Goal: Entertainment & Leisure: Consume media (video, audio)

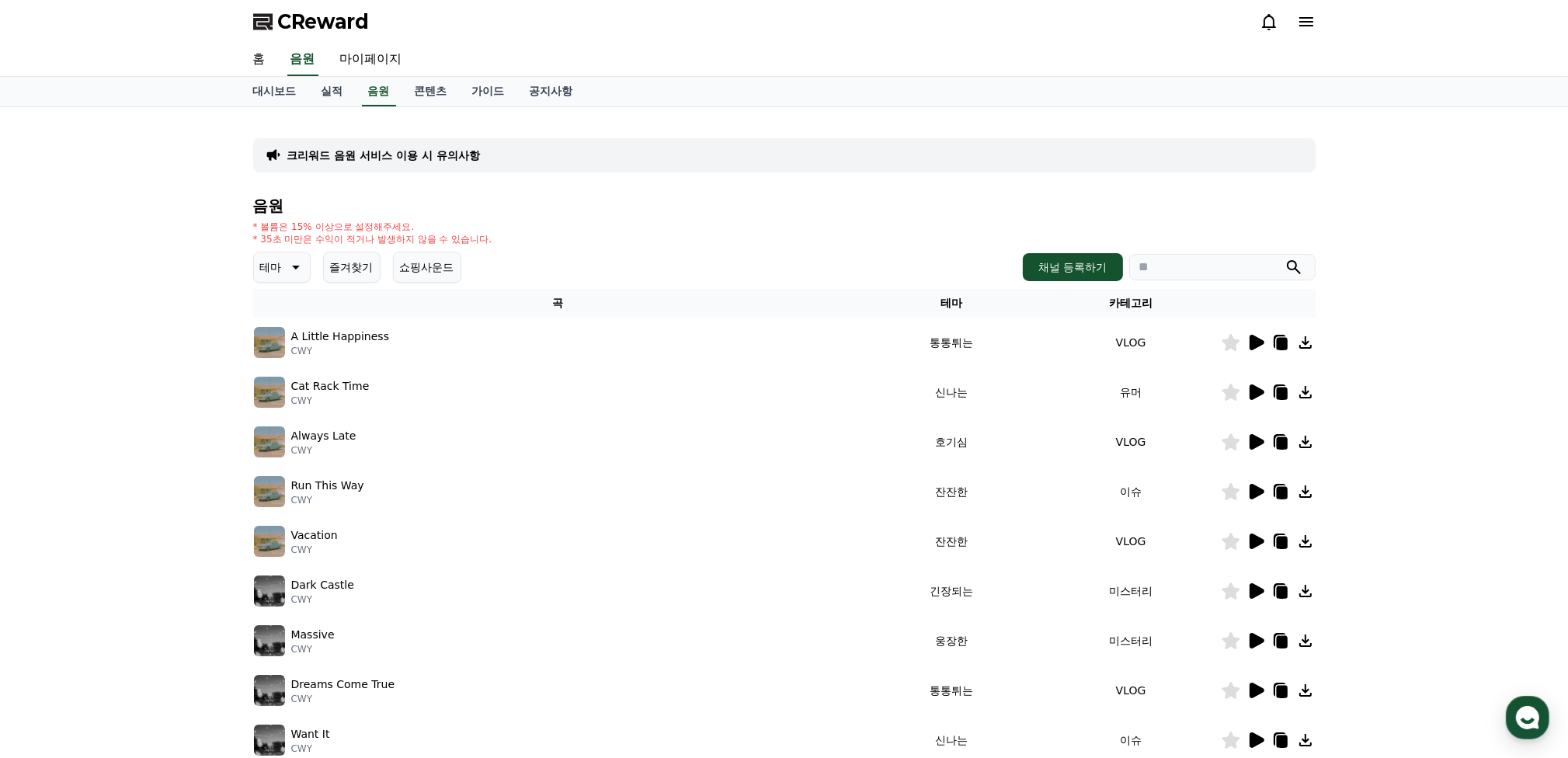
click at [295, 269] on icon at bounding box center [294, 267] width 19 height 19
click at [283, 368] on button "잔잔한" at bounding box center [279, 371] width 45 height 34
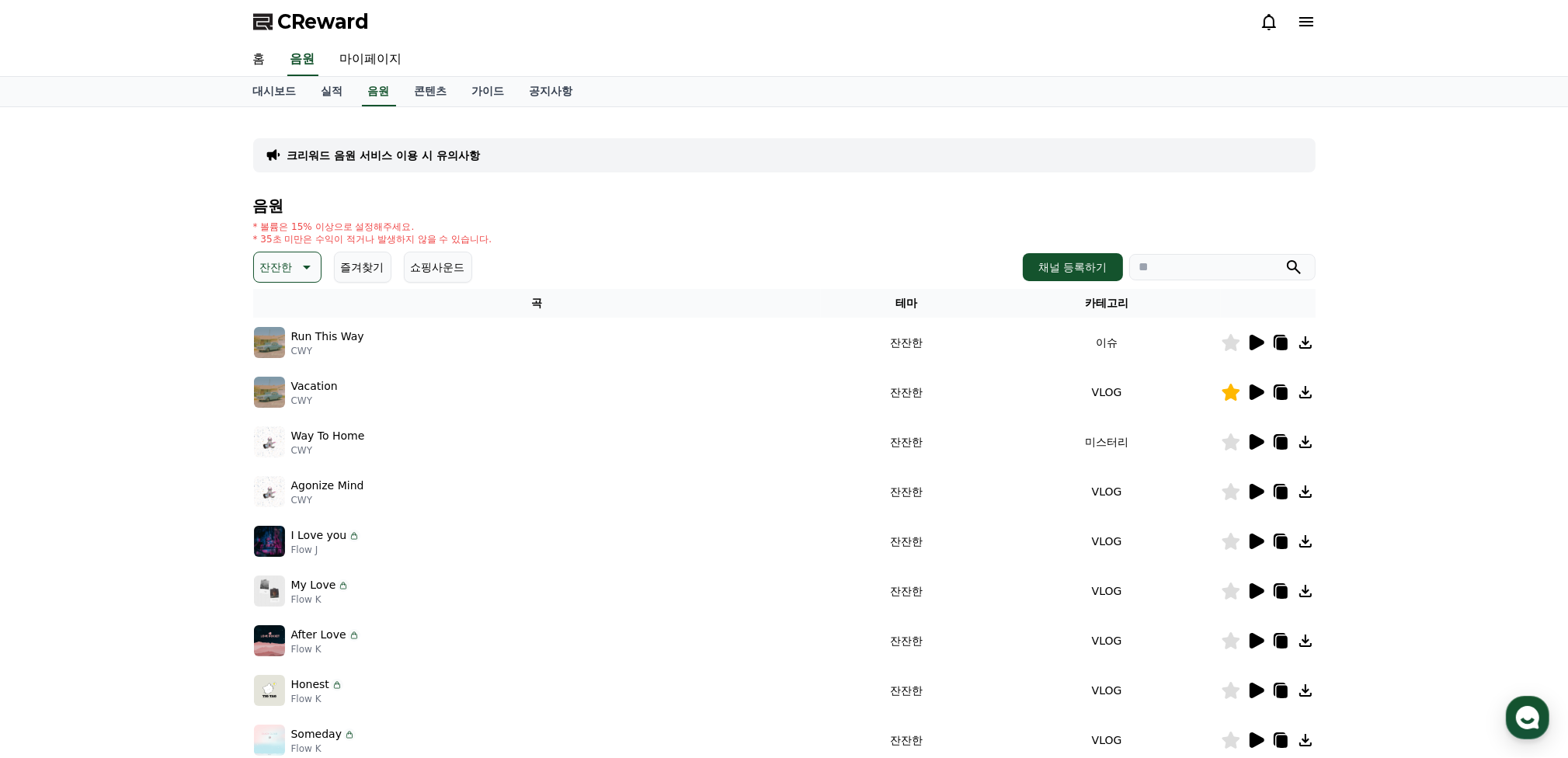
click at [1253, 487] on icon at bounding box center [1257, 491] width 15 height 16
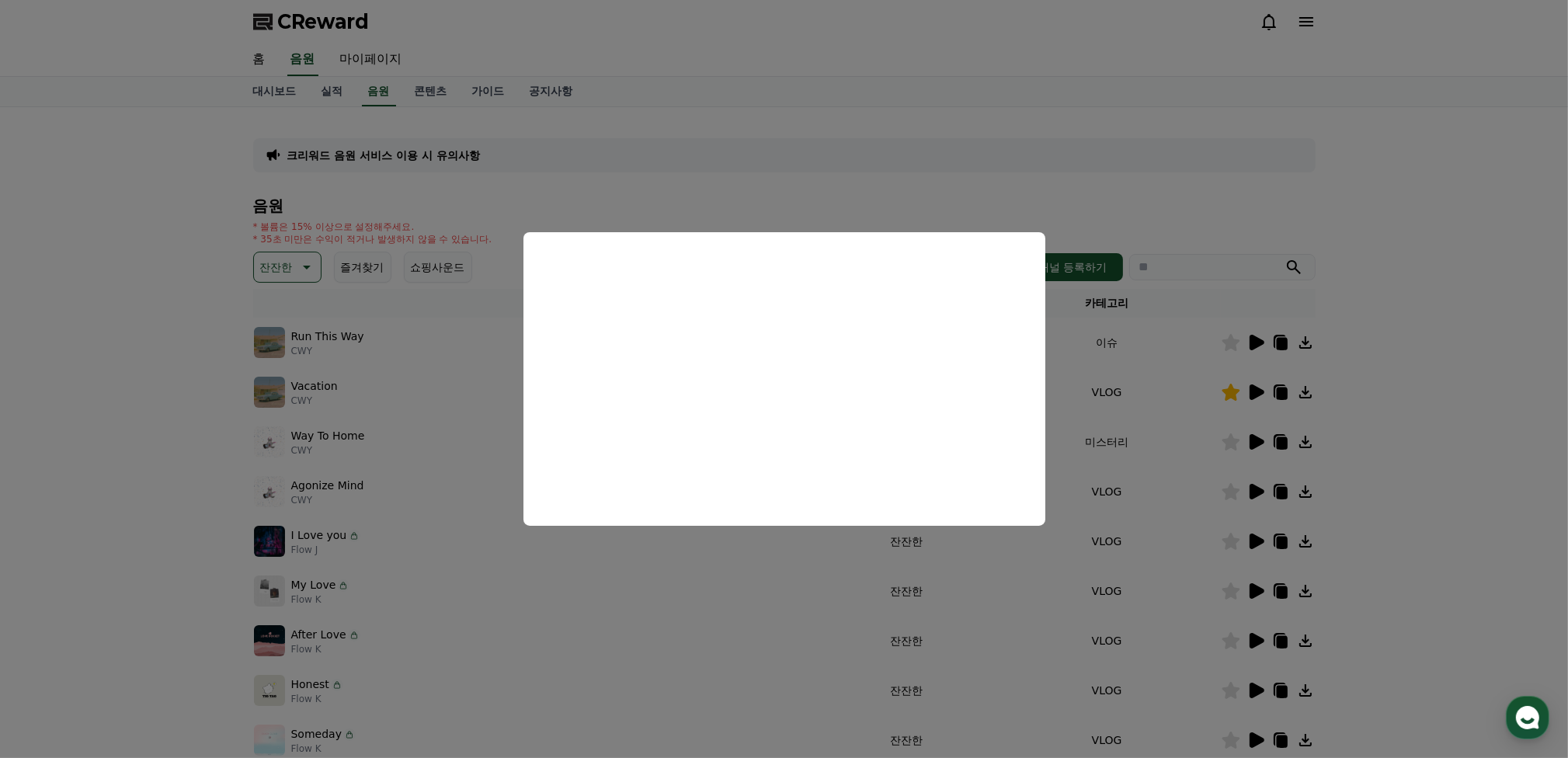
click at [1005, 602] on button "close modal" at bounding box center [784, 379] width 1568 height 758
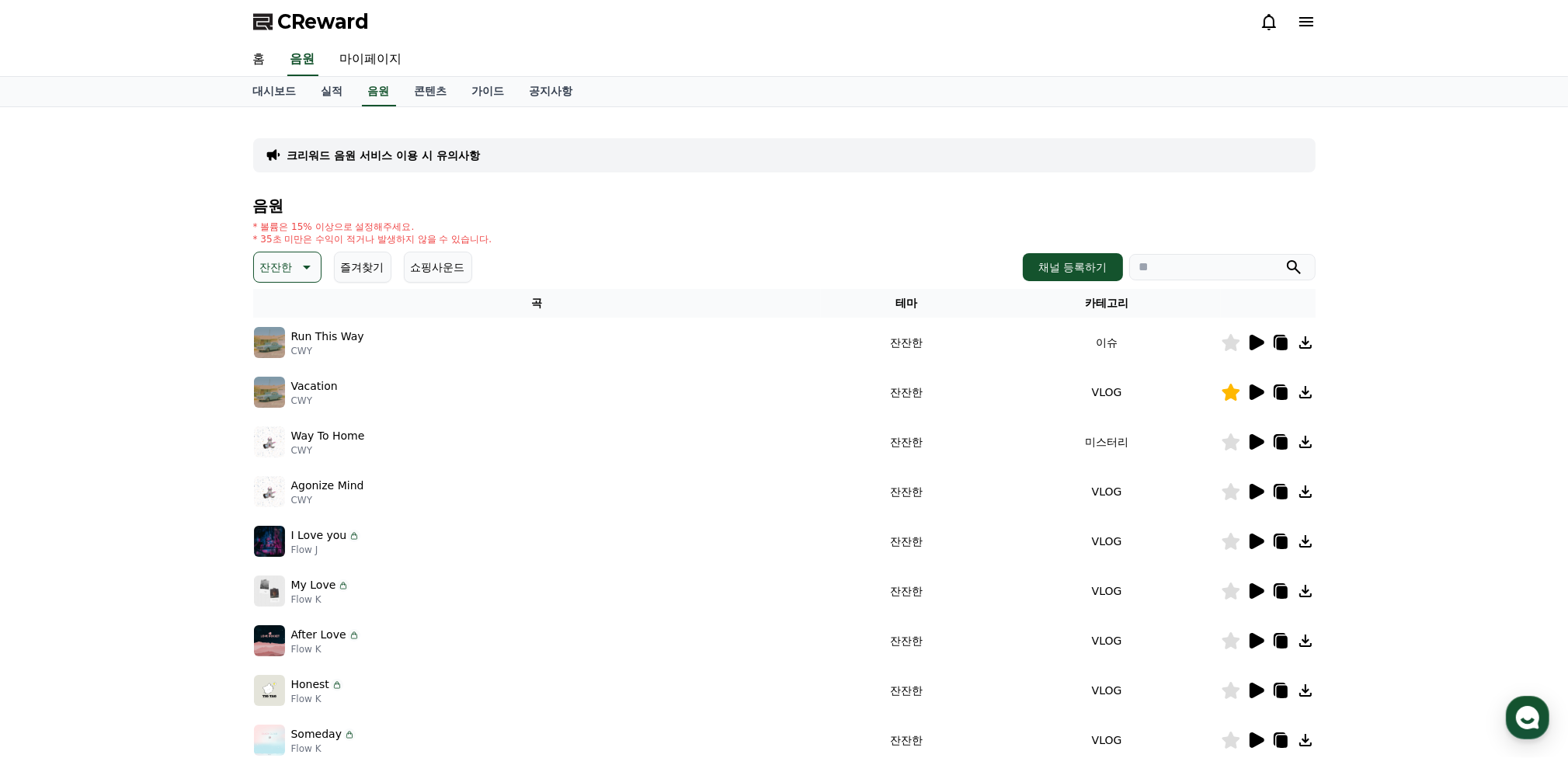
click at [1260, 544] on icon at bounding box center [1256, 541] width 19 height 19
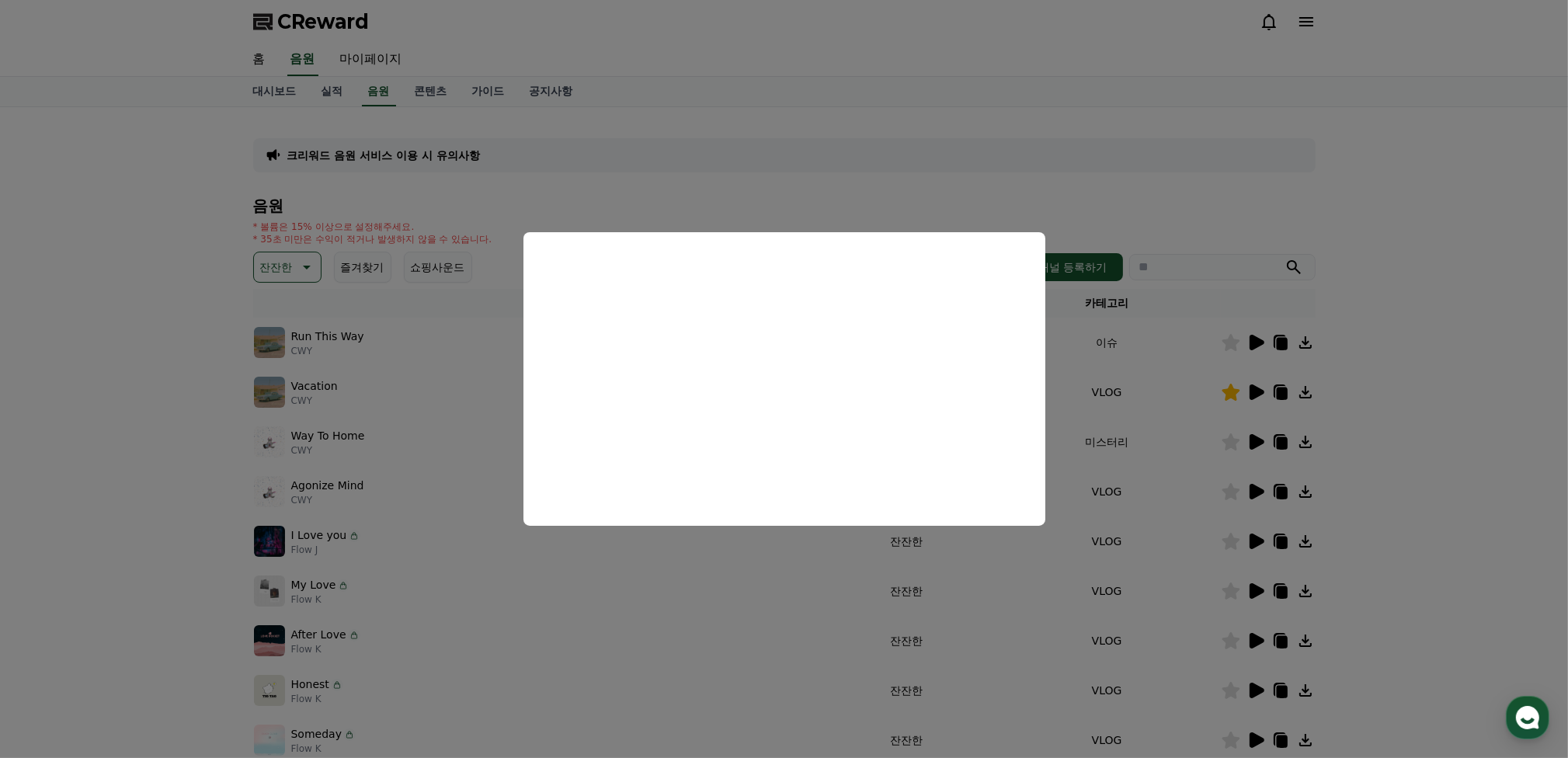
scroll to position [77, 0]
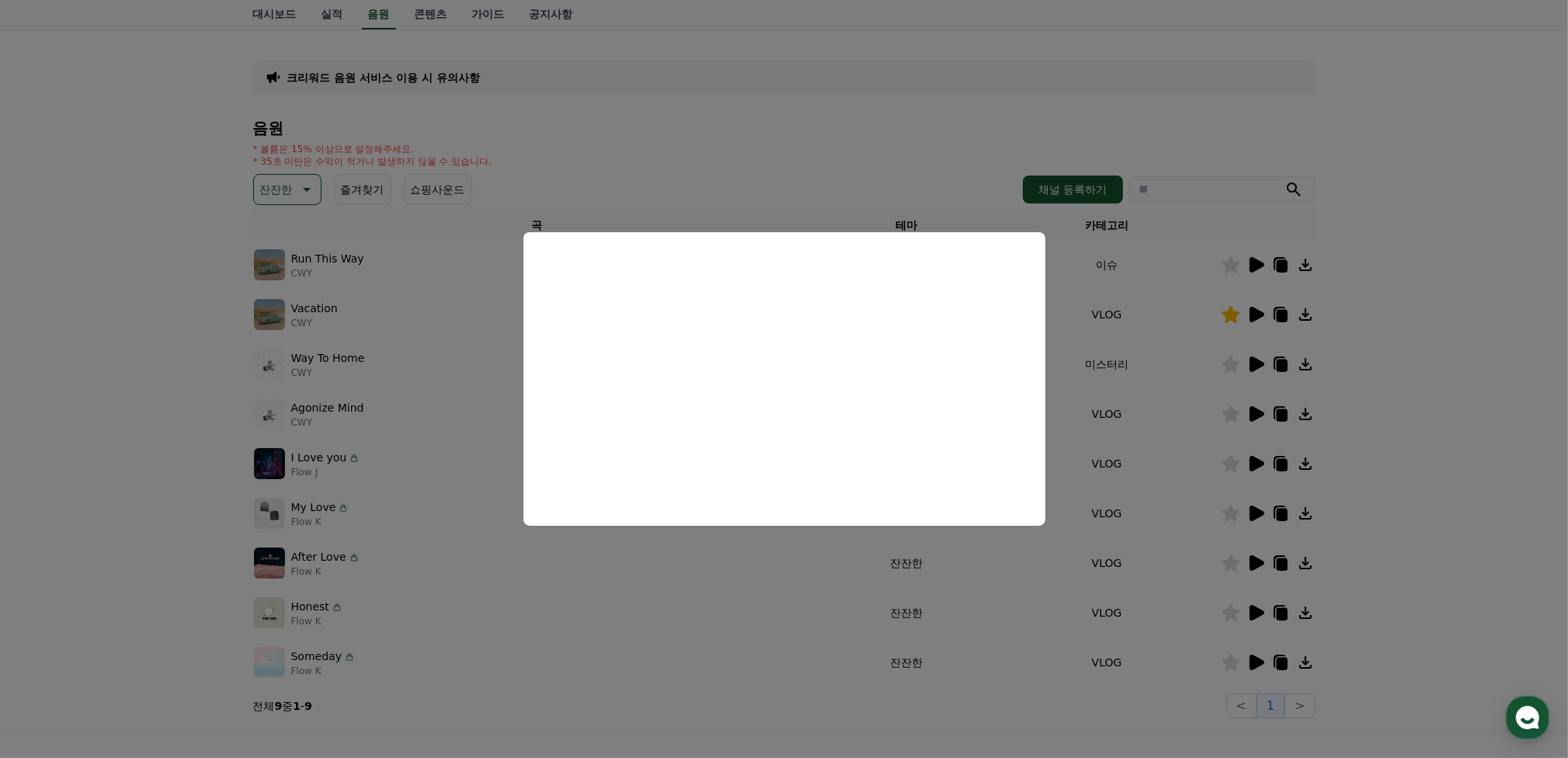
click at [1019, 583] on button "close modal" at bounding box center [784, 379] width 1568 height 758
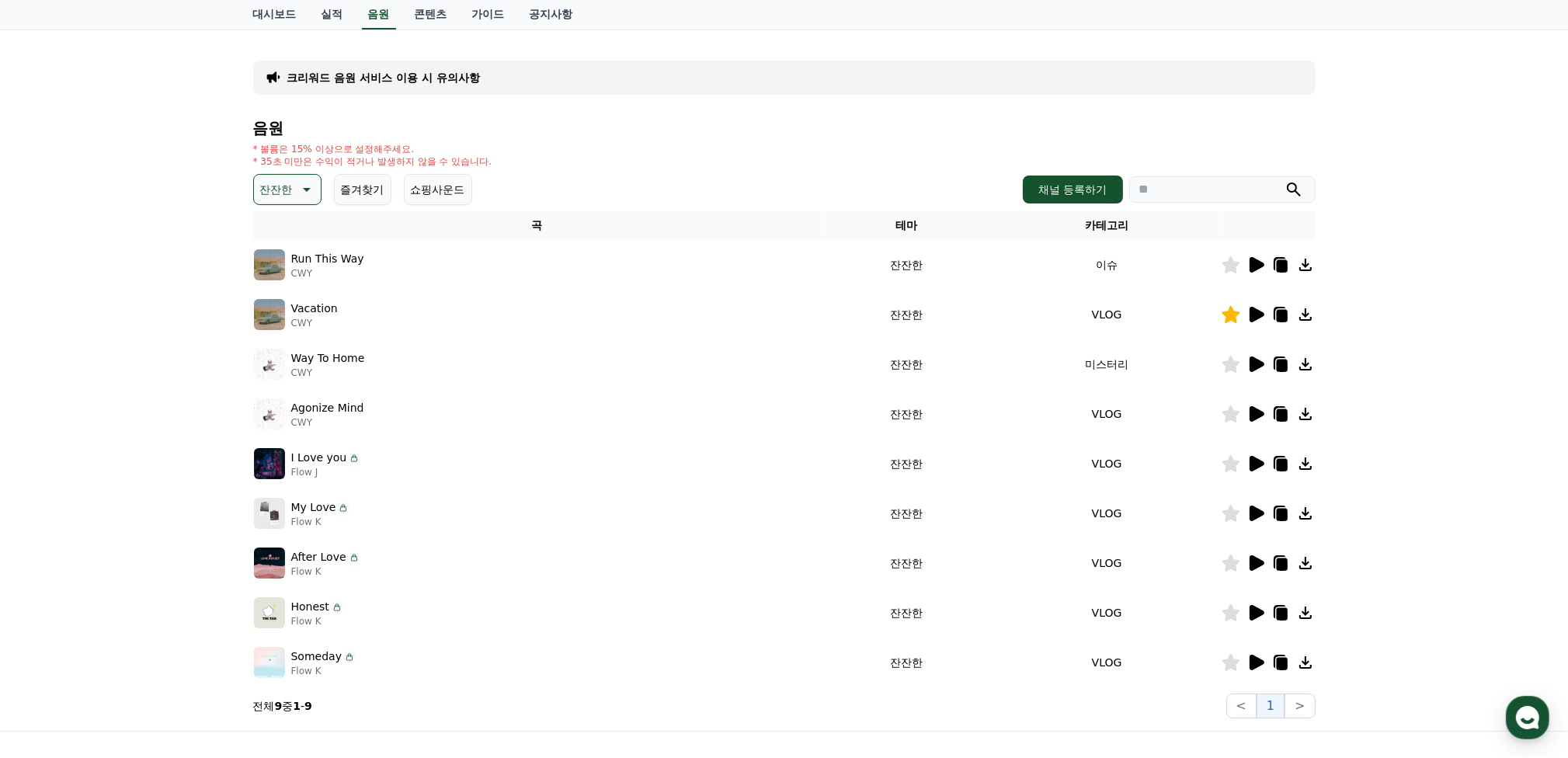
click at [1257, 512] on icon at bounding box center [1257, 513] width 15 height 16
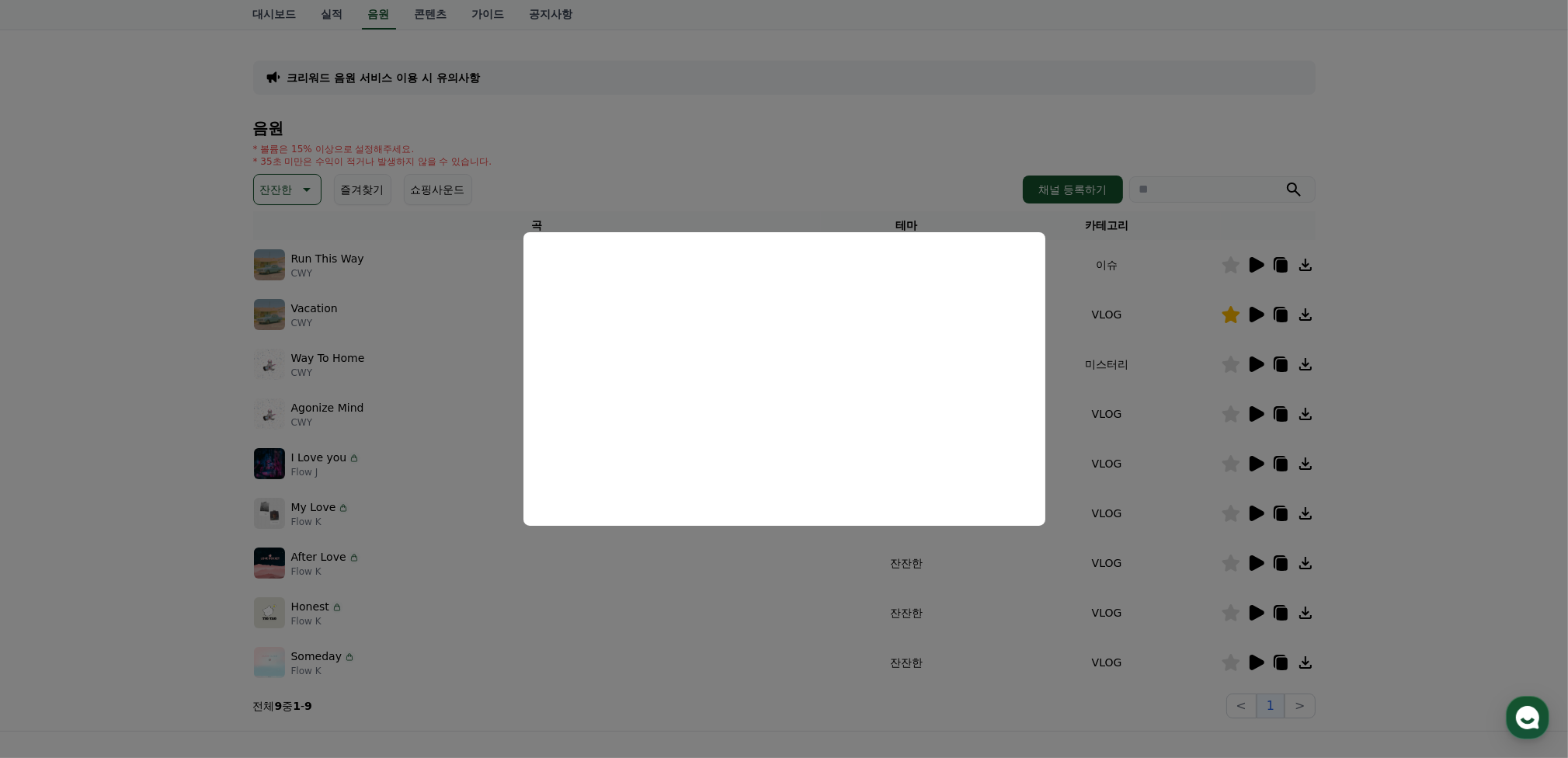
click at [994, 622] on button "close modal" at bounding box center [784, 379] width 1568 height 758
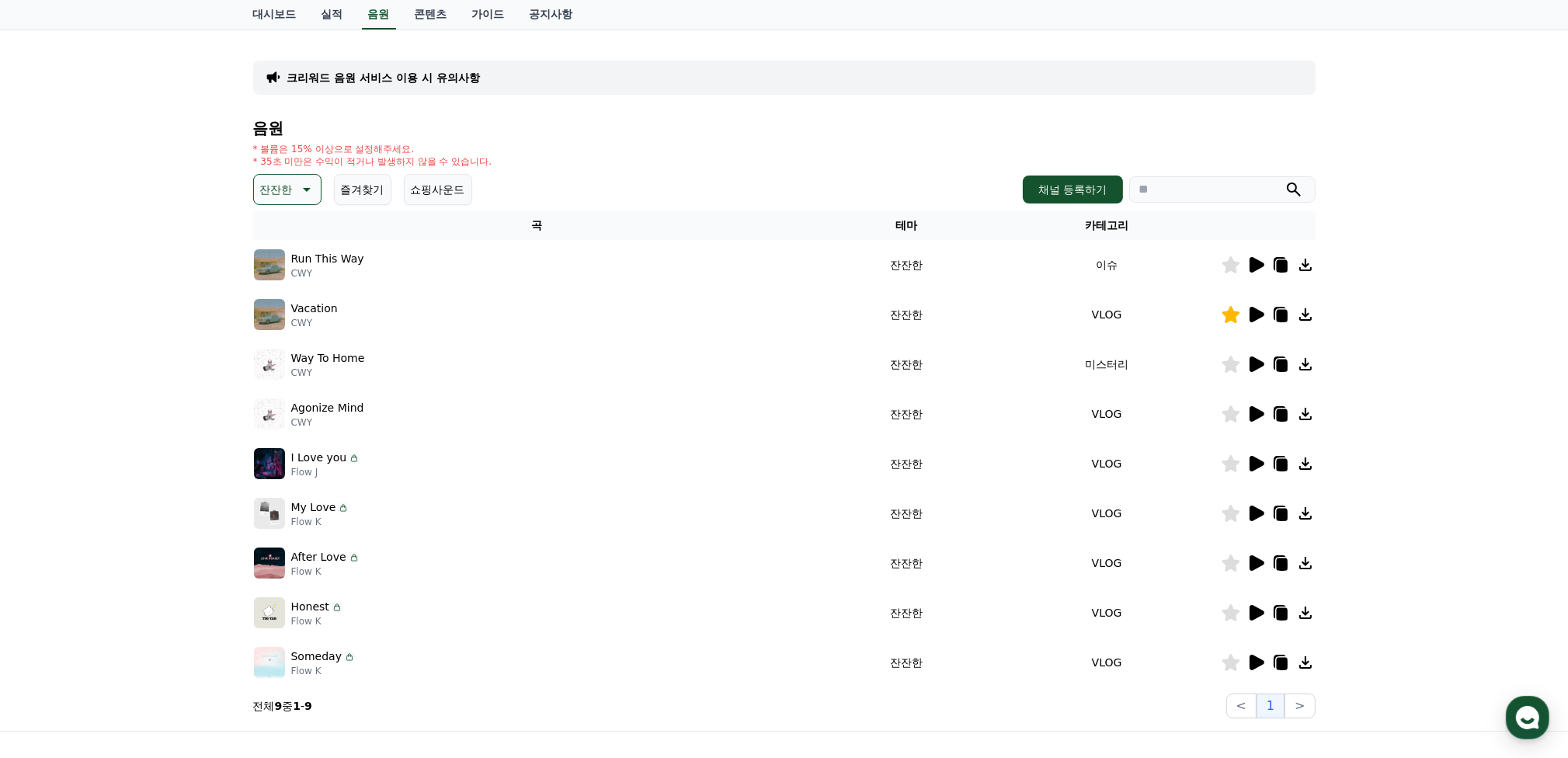
click at [1251, 464] on icon at bounding box center [1257, 464] width 15 height 16
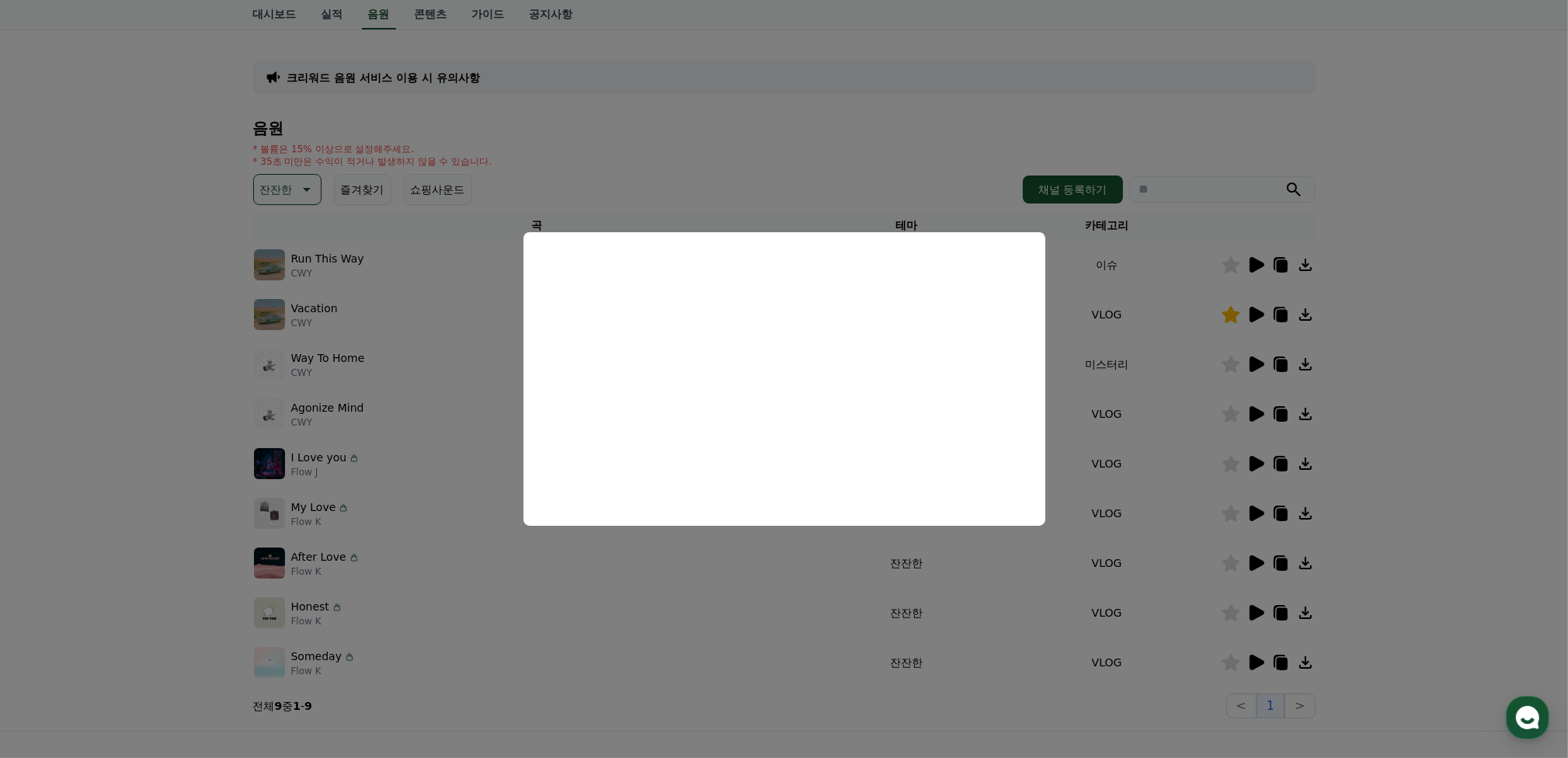
click at [1174, 508] on button "close modal" at bounding box center [784, 379] width 1568 height 758
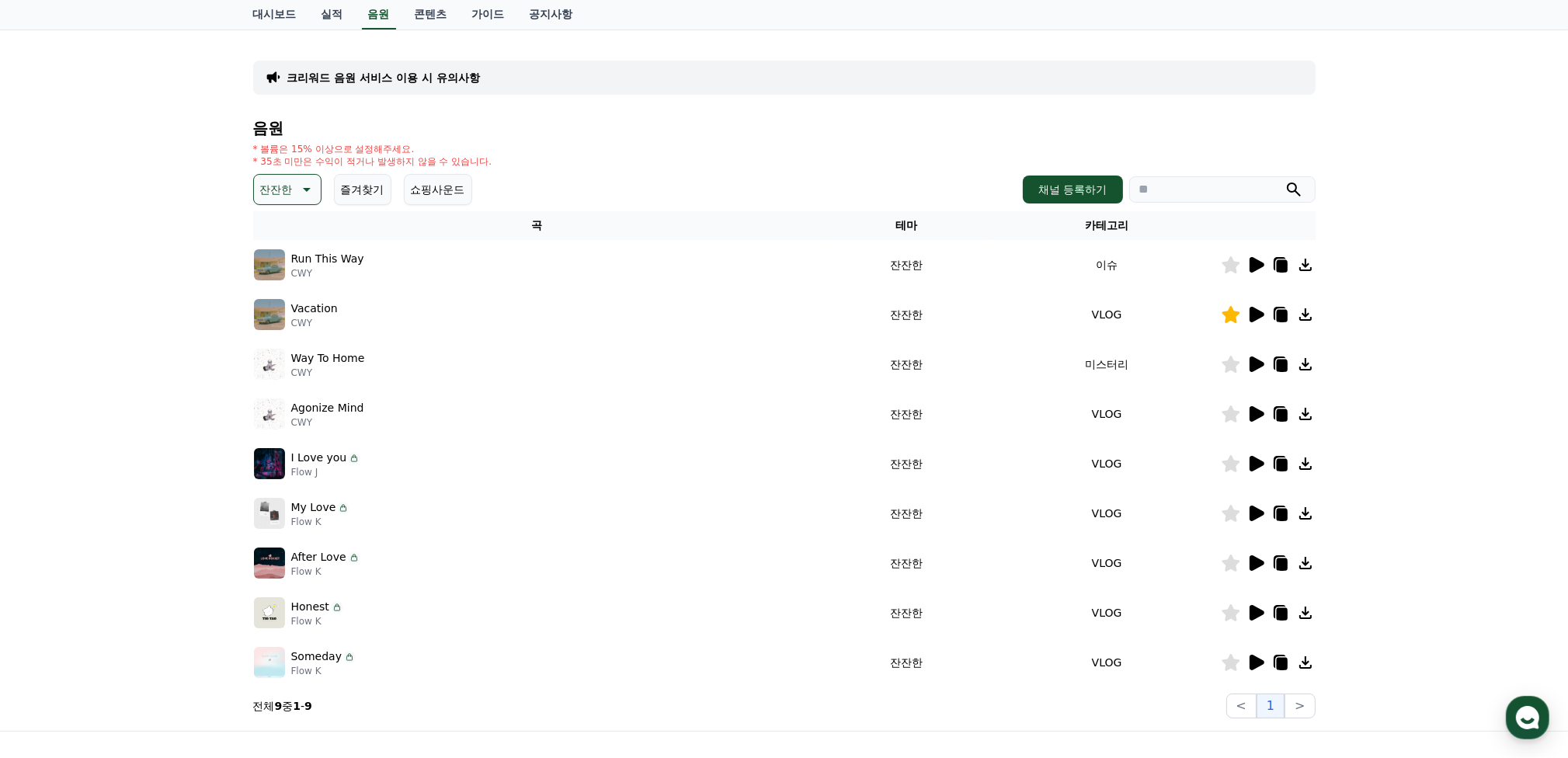
click at [1235, 512] on icon at bounding box center [1230, 513] width 18 height 17
click at [1255, 561] on icon at bounding box center [1257, 563] width 15 height 16
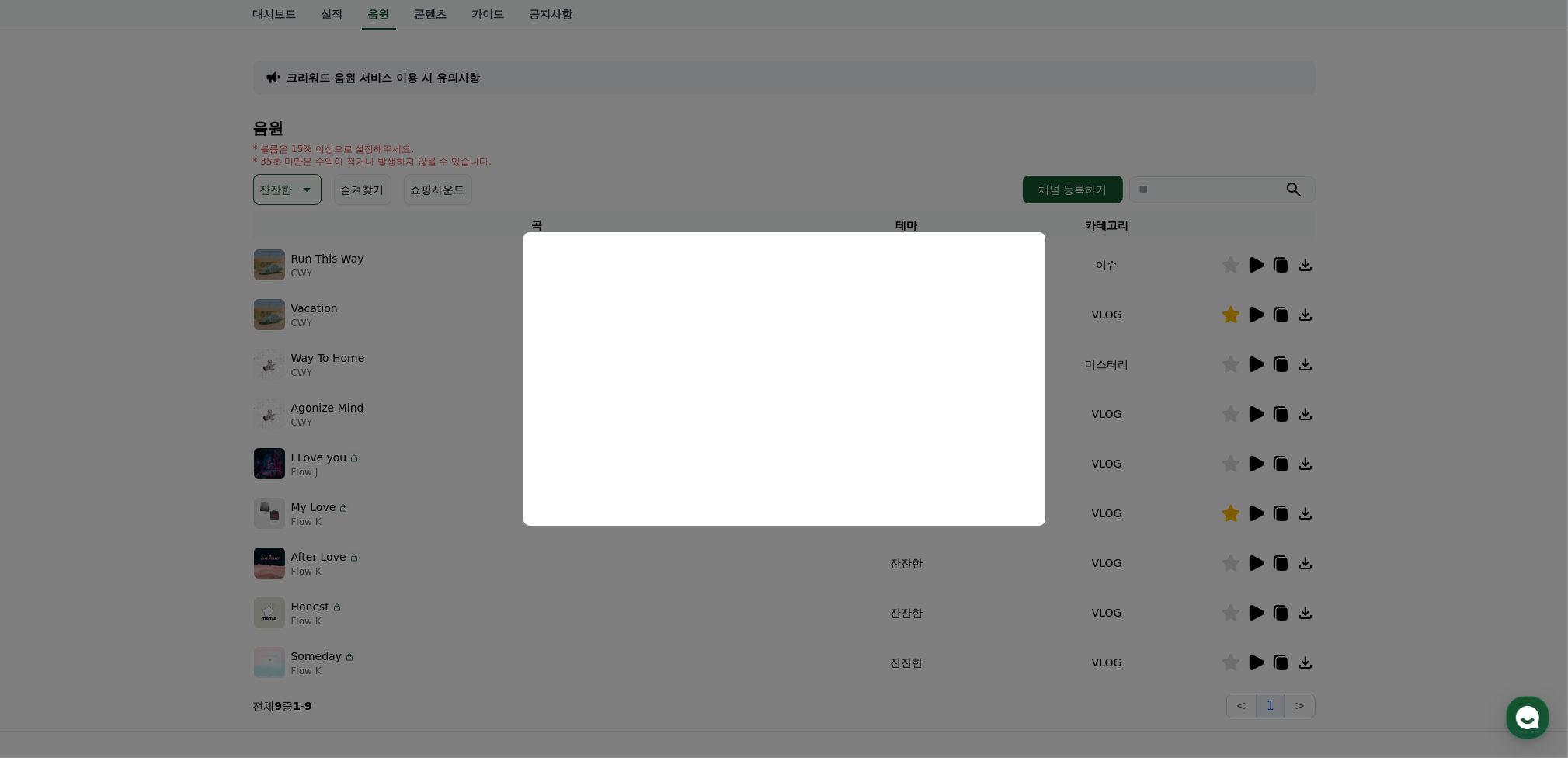
click at [1056, 596] on button "close modal" at bounding box center [784, 379] width 1568 height 758
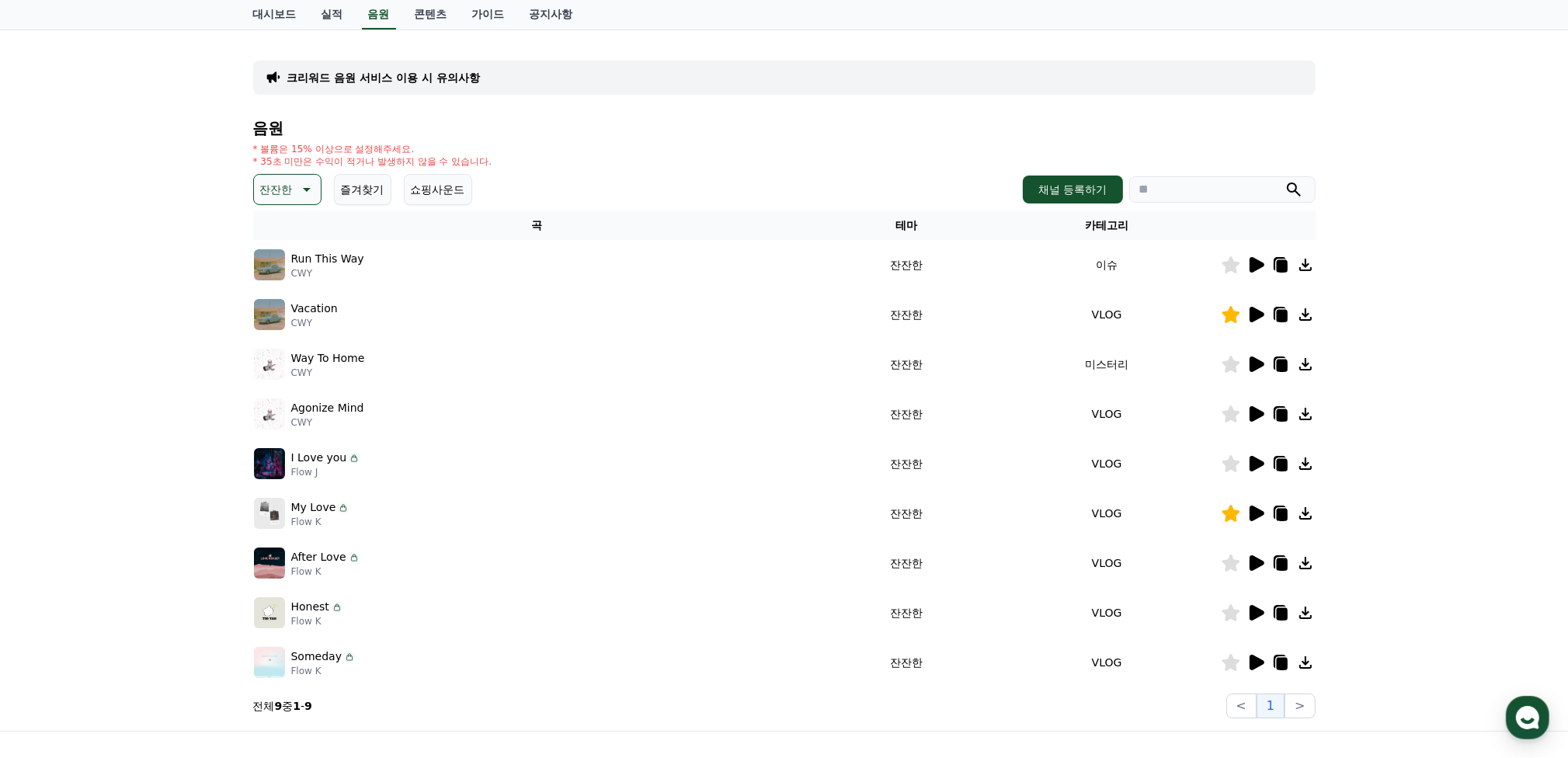
click at [1255, 611] on icon at bounding box center [1257, 613] width 15 height 16
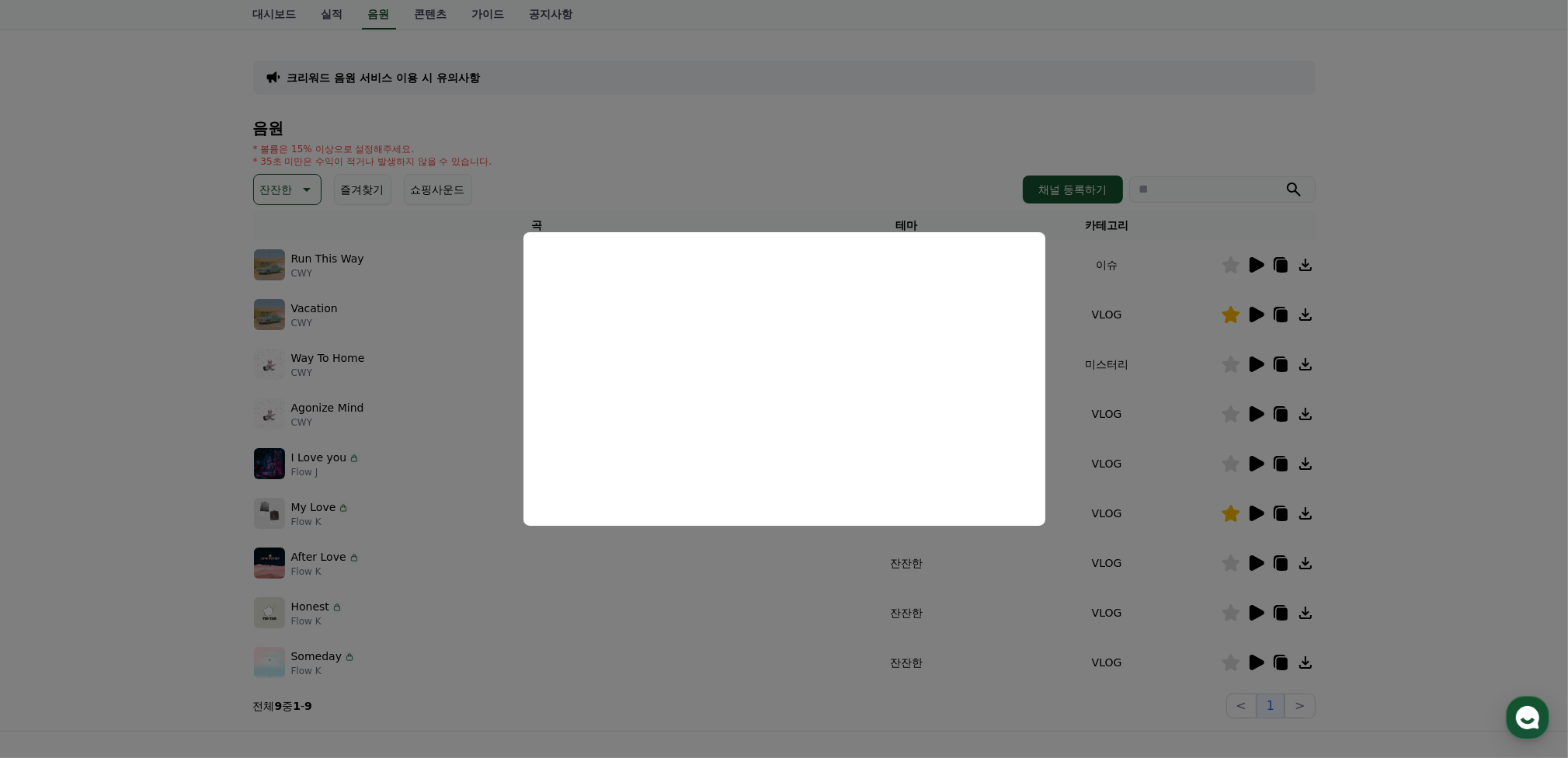
click at [1030, 625] on button "close modal" at bounding box center [784, 379] width 1568 height 758
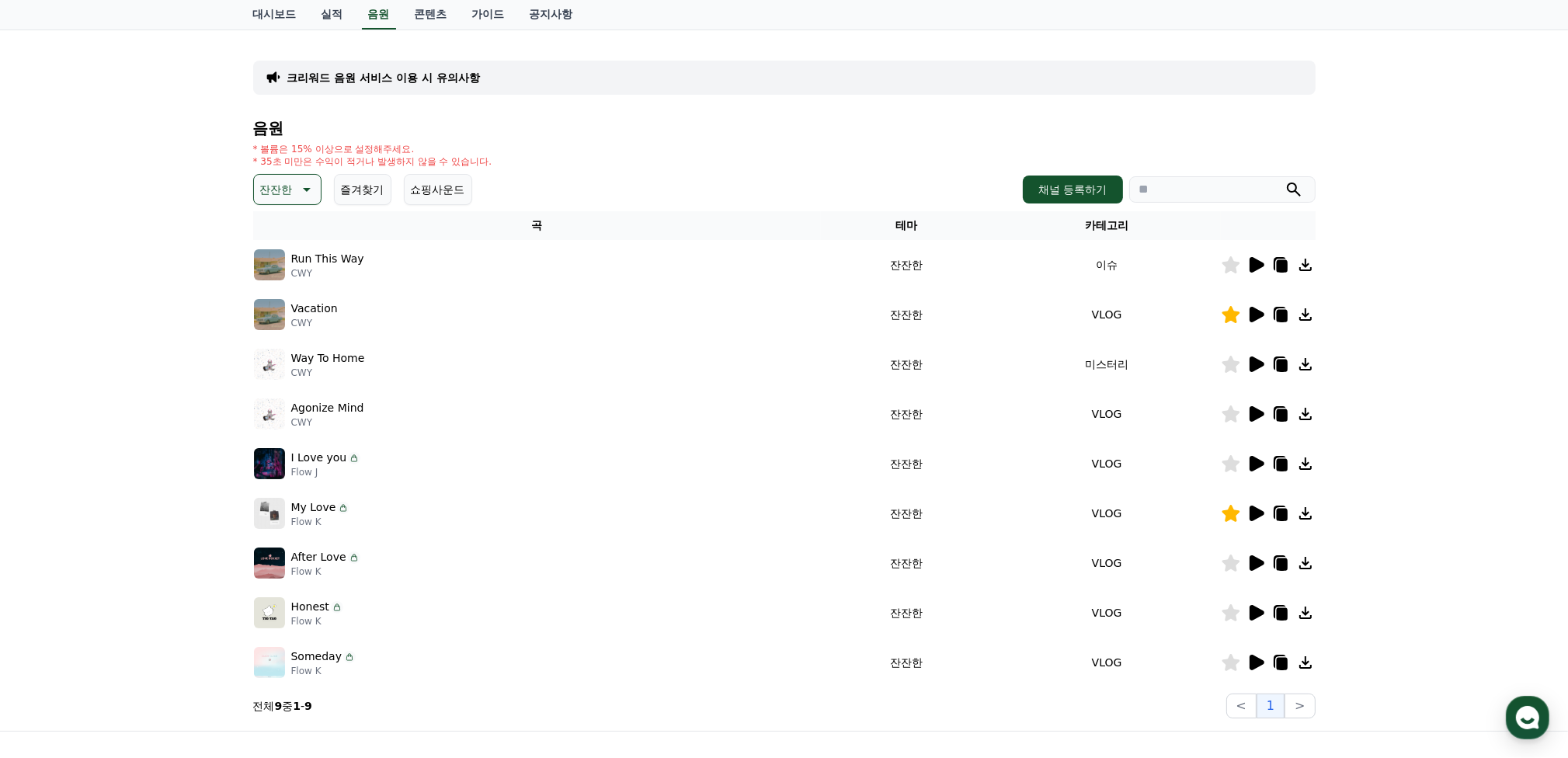
click at [1252, 662] on icon at bounding box center [1257, 663] width 15 height 16
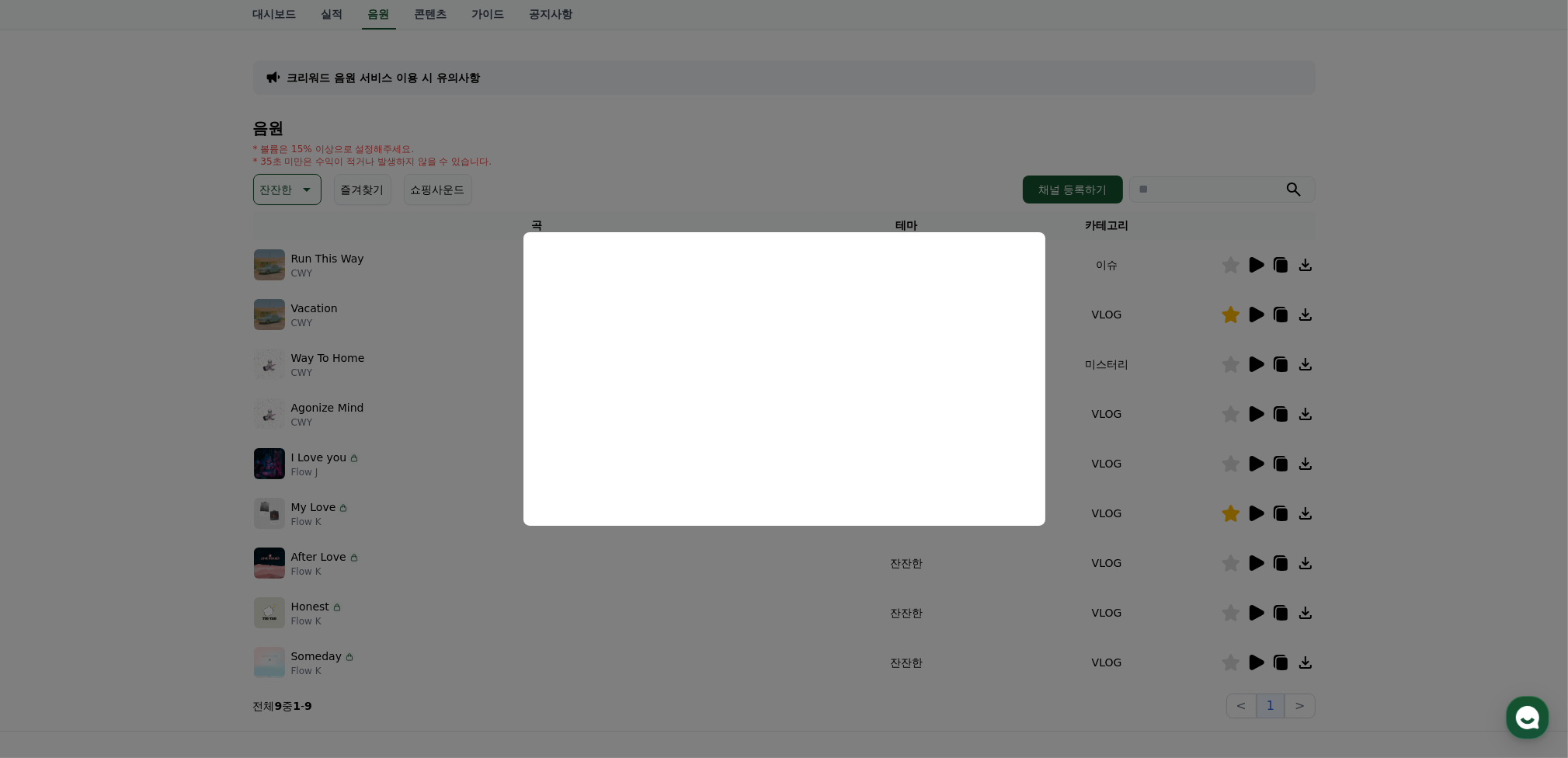
click at [1252, 310] on button "close modal" at bounding box center [784, 379] width 1568 height 758
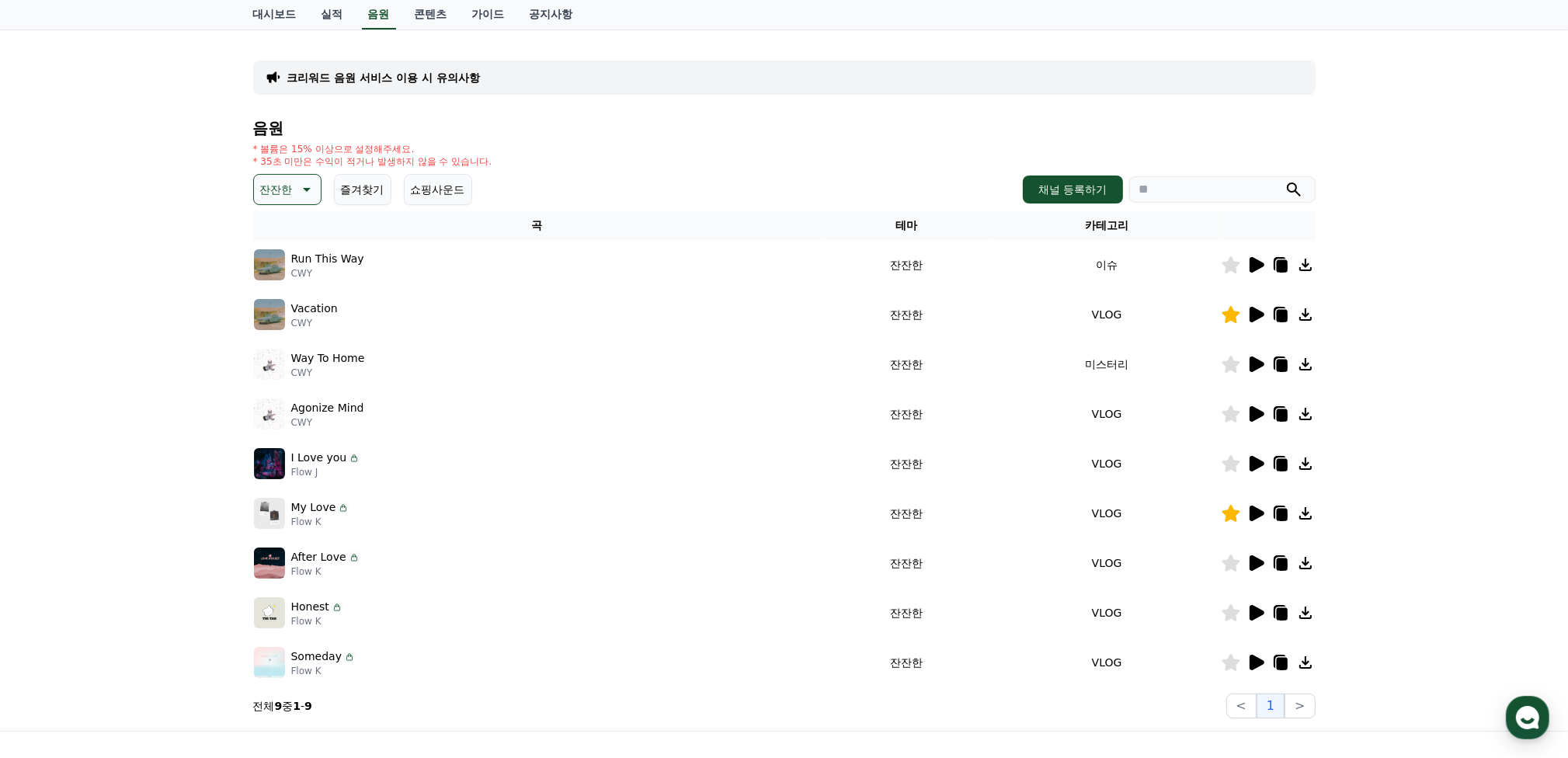
click at [1257, 313] on icon at bounding box center [1257, 314] width 15 height 16
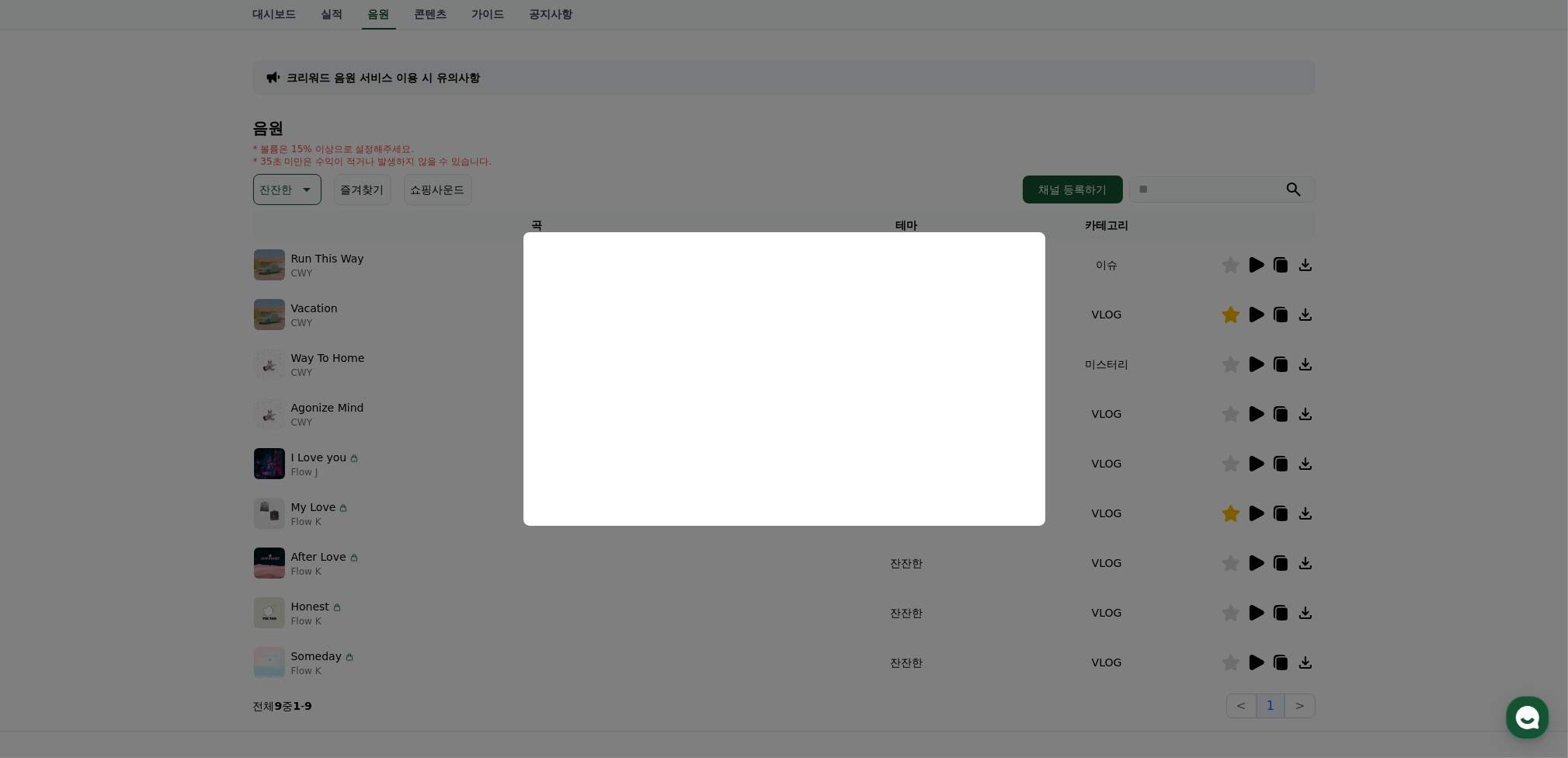
click at [973, 605] on button "close modal" at bounding box center [784, 379] width 1568 height 758
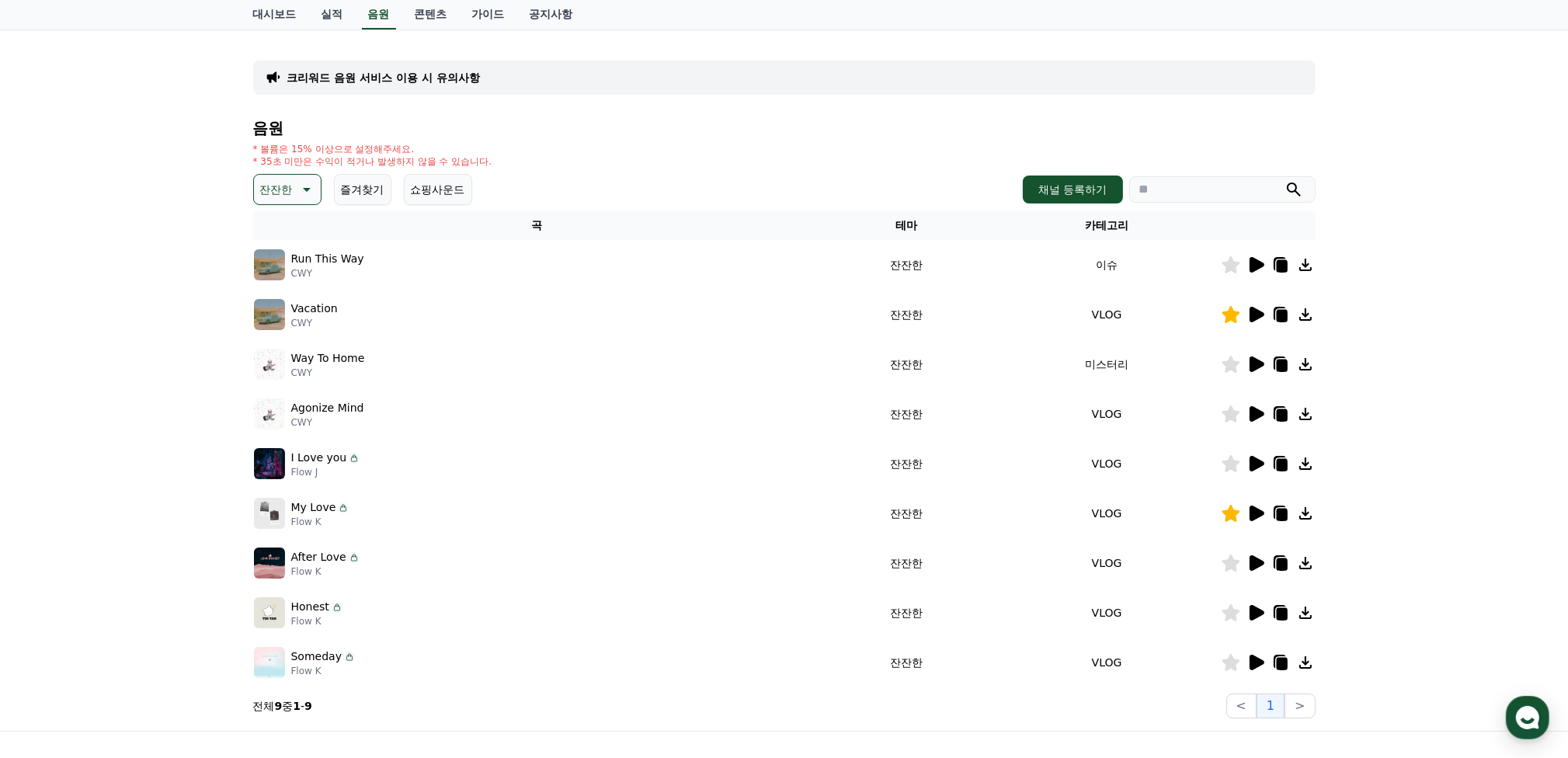
click at [1252, 512] on icon at bounding box center [1257, 513] width 15 height 16
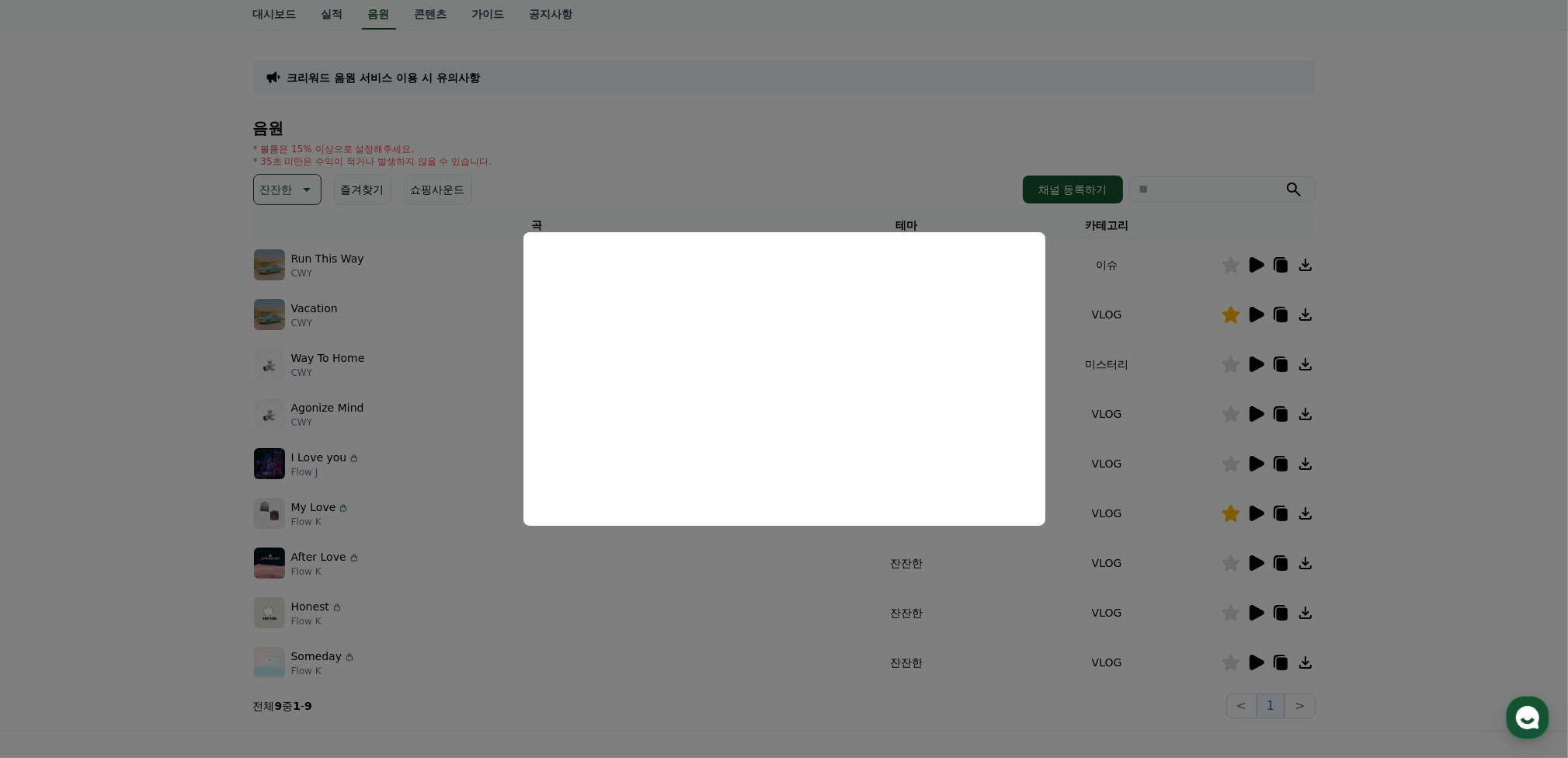
click at [642, 602] on button "close modal" at bounding box center [784, 379] width 1568 height 758
